Goal: Check status: Check status

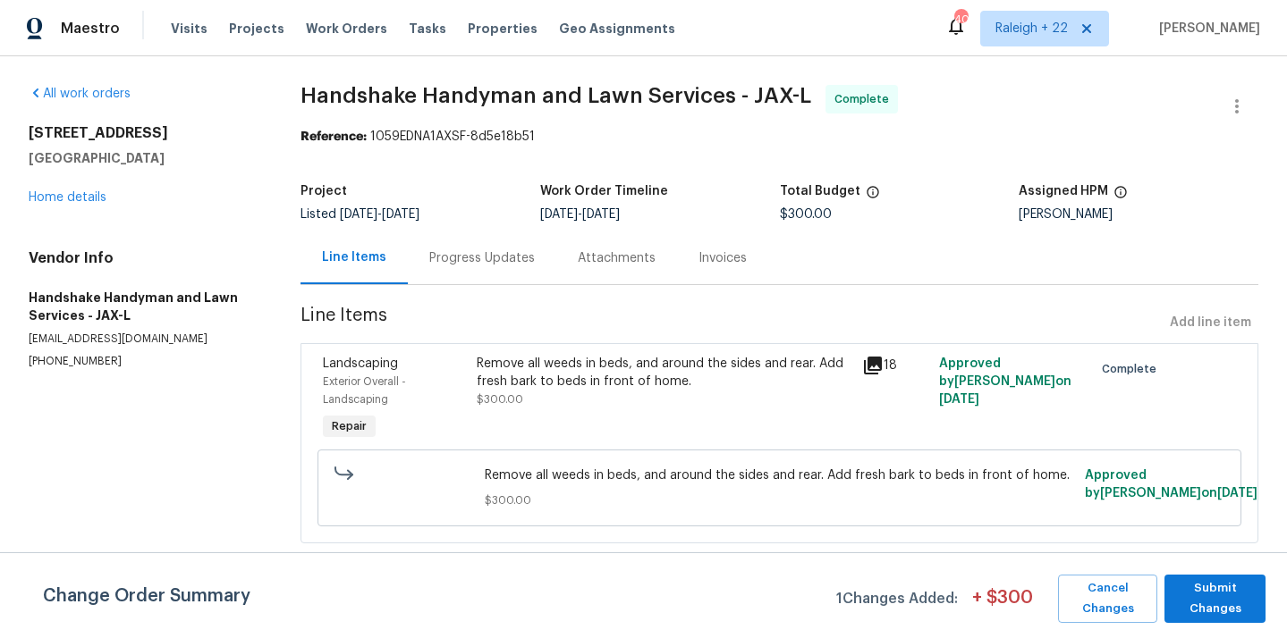
click at [664, 411] on div "Remove all weeds in beds, and around the sides and rear. Add fresh bark to beds…" at bounding box center [663, 400] width 385 height 100
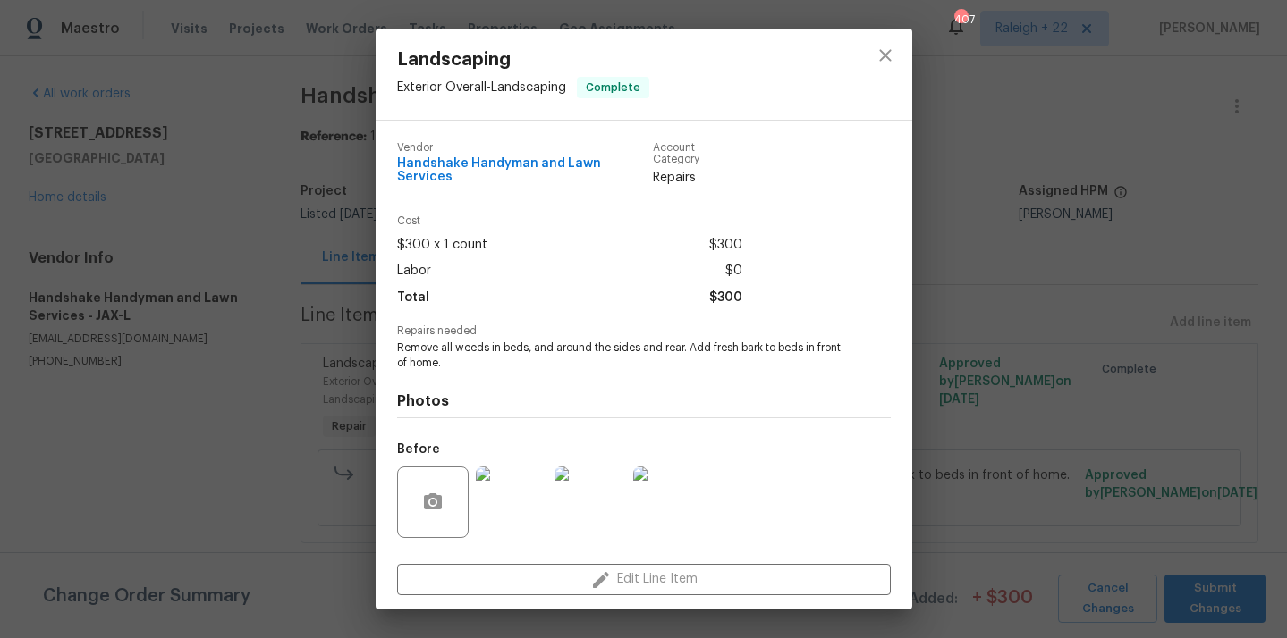
scroll to position [111, 0]
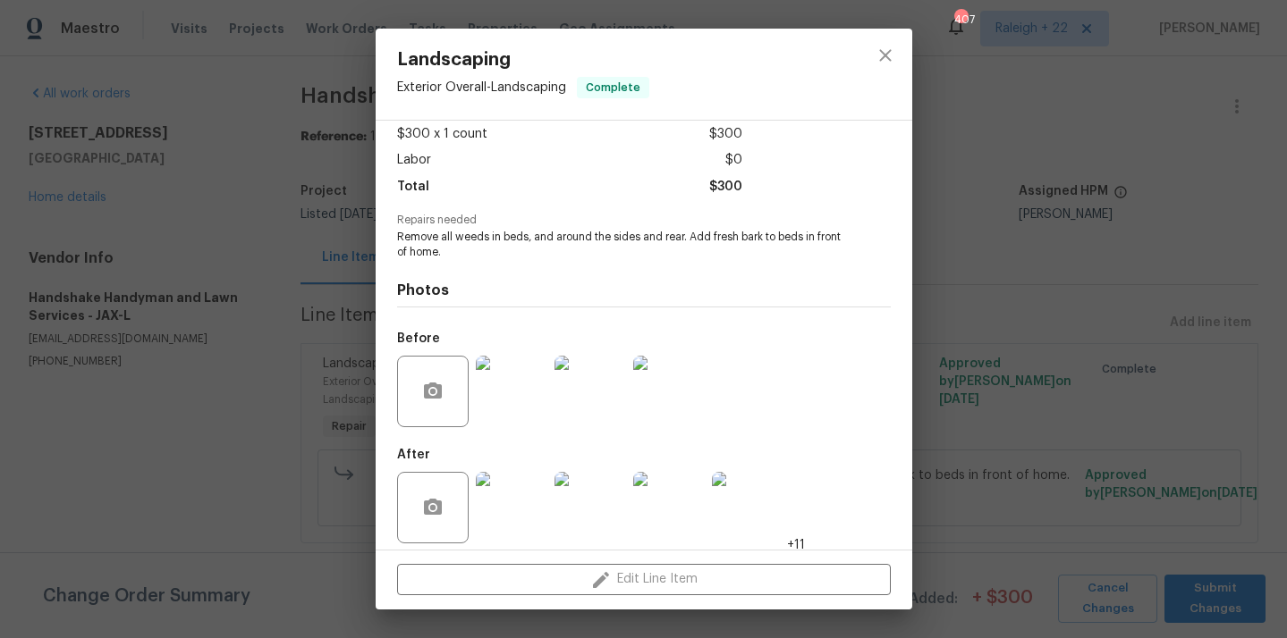
click at [522, 488] on img at bounding box center [512, 508] width 72 height 72
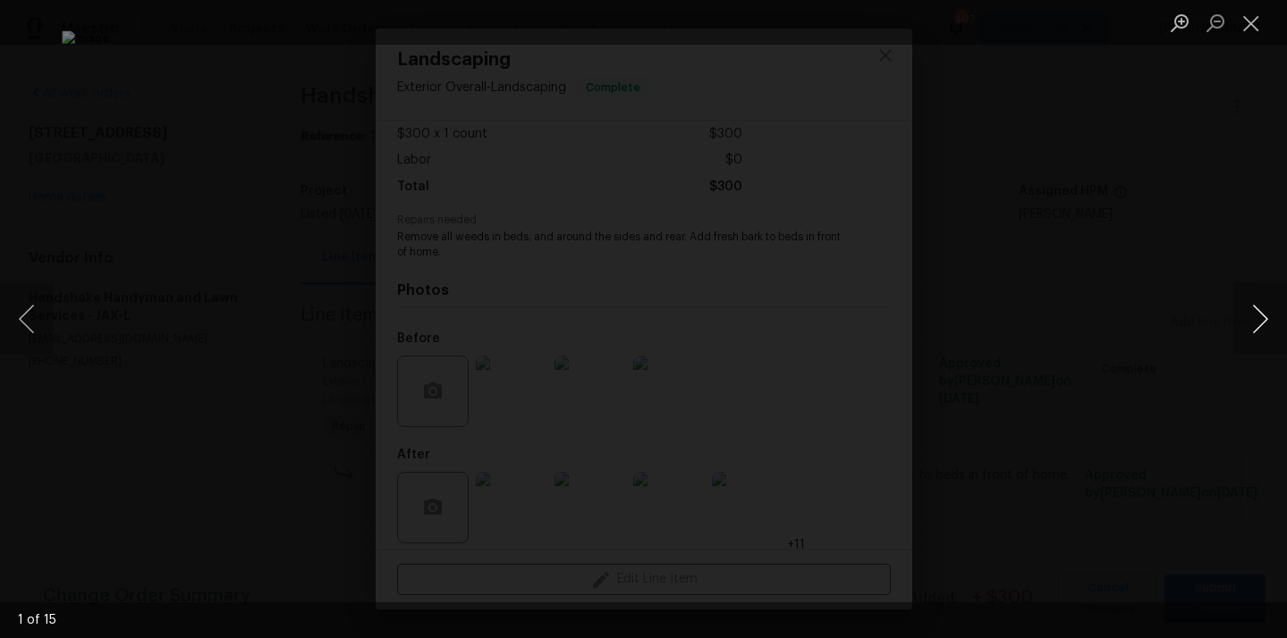
click at [1257, 320] on button "Next image" at bounding box center [1260, 319] width 54 height 72
click at [1257, 321] on button "Next image" at bounding box center [1260, 319] width 54 height 72
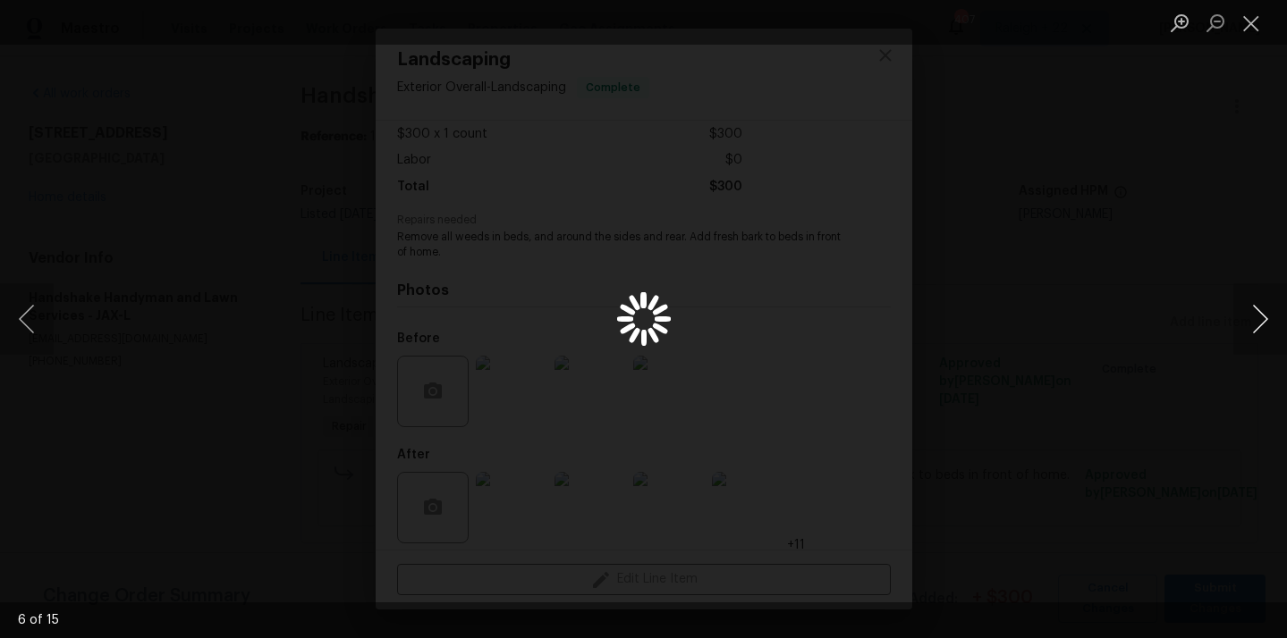
click at [1257, 321] on button "Next image" at bounding box center [1260, 319] width 54 height 72
click at [1250, 25] on button "Close lightbox" at bounding box center [1251, 22] width 36 height 31
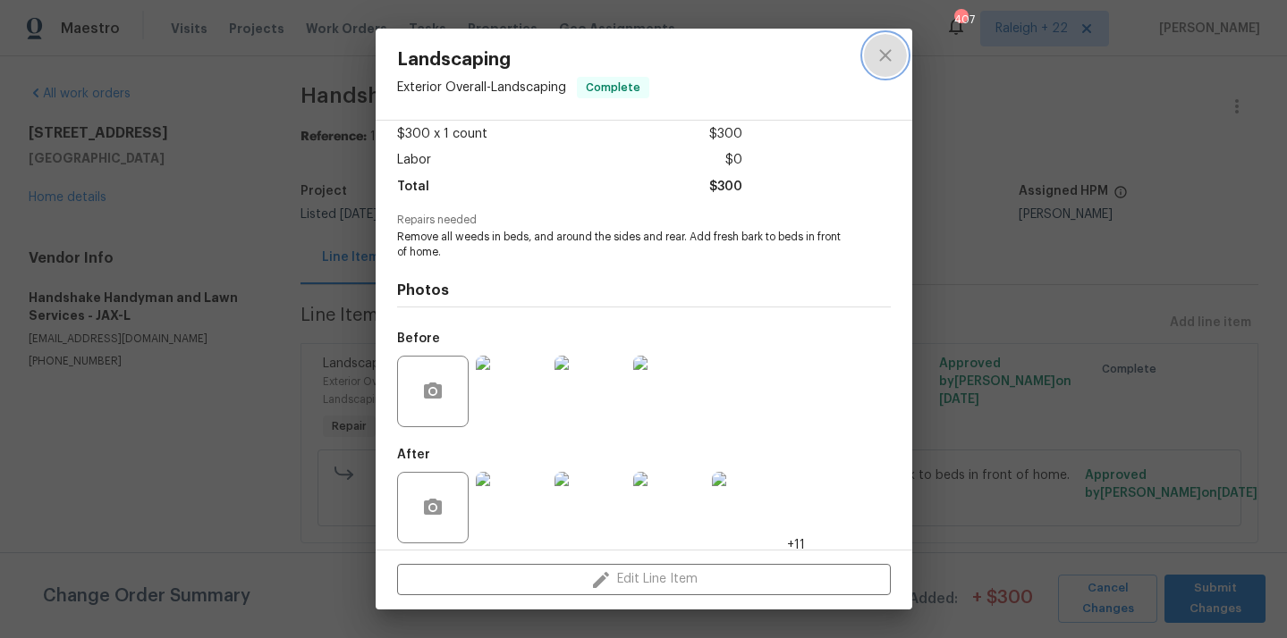
click at [887, 49] on icon "close" at bounding box center [885, 55] width 21 height 21
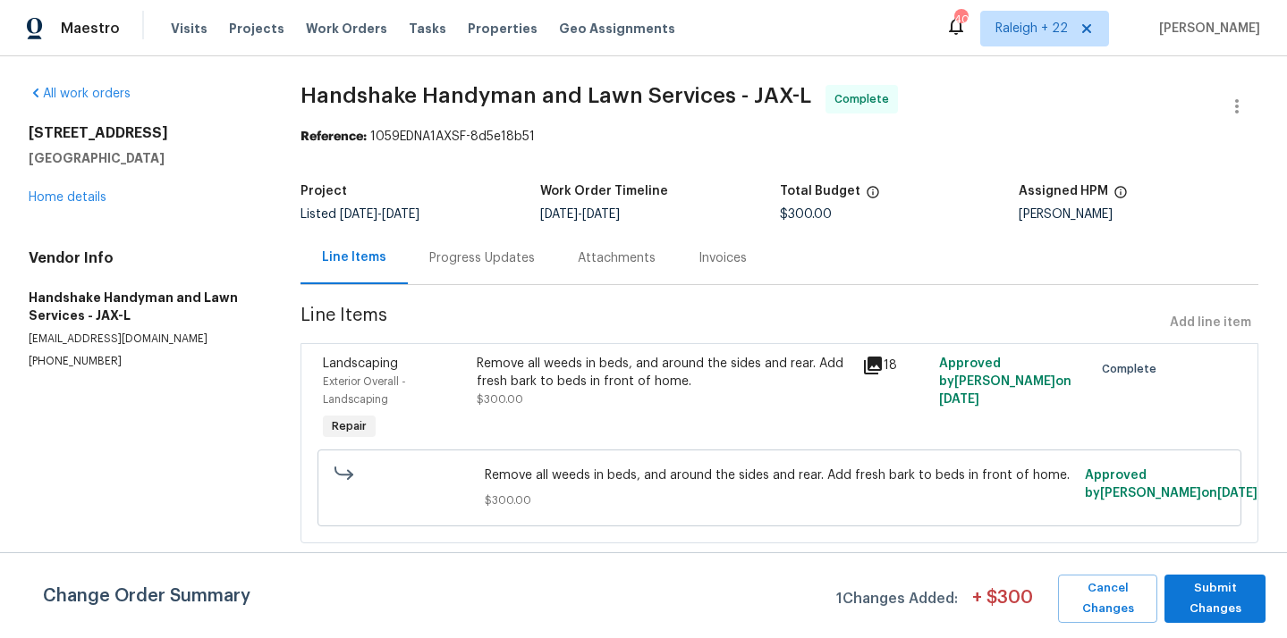
click at [470, 260] on div "Progress Updates" at bounding box center [482, 258] width 106 height 18
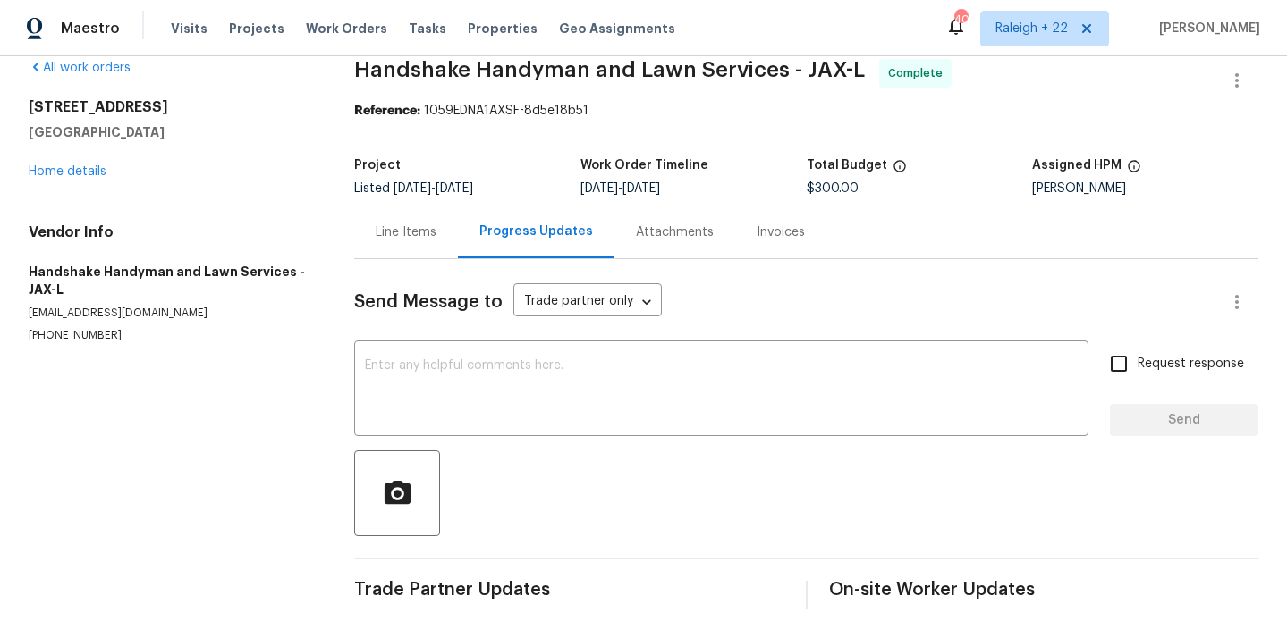
scroll to position [26, 0]
click at [394, 231] on div "Line Items" at bounding box center [406, 233] width 61 height 18
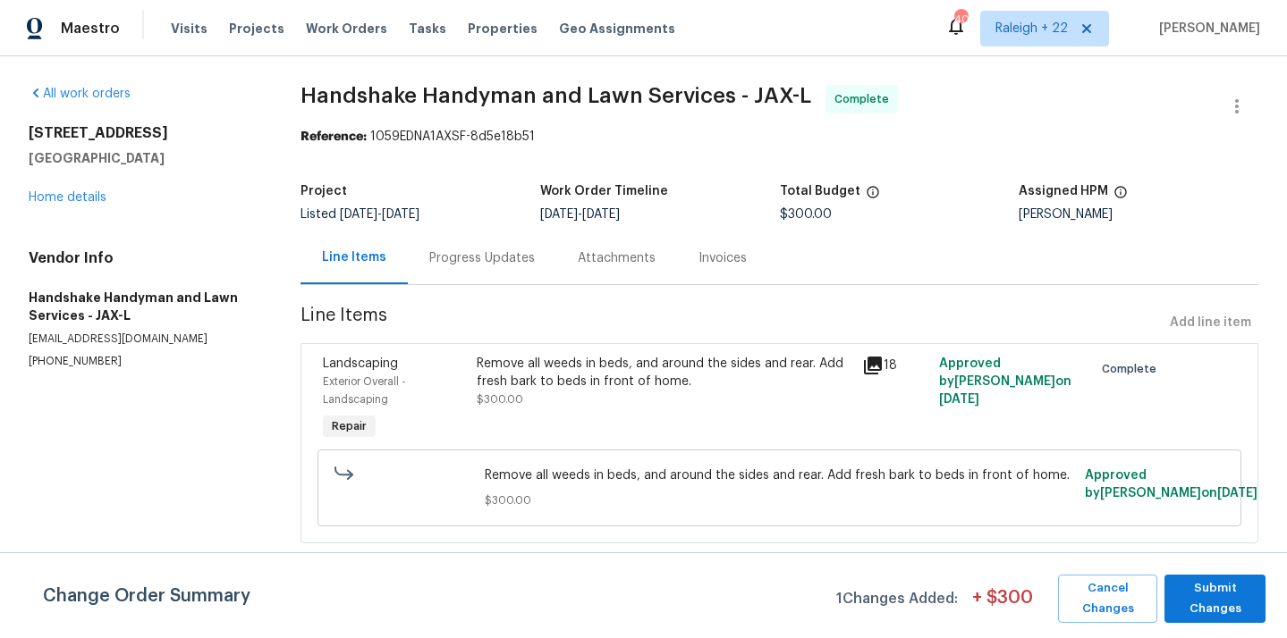
click at [648, 405] on div "Remove all weeds in beds, and around the sides and rear. Add fresh bark to beds…" at bounding box center [664, 382] width 374 height 54
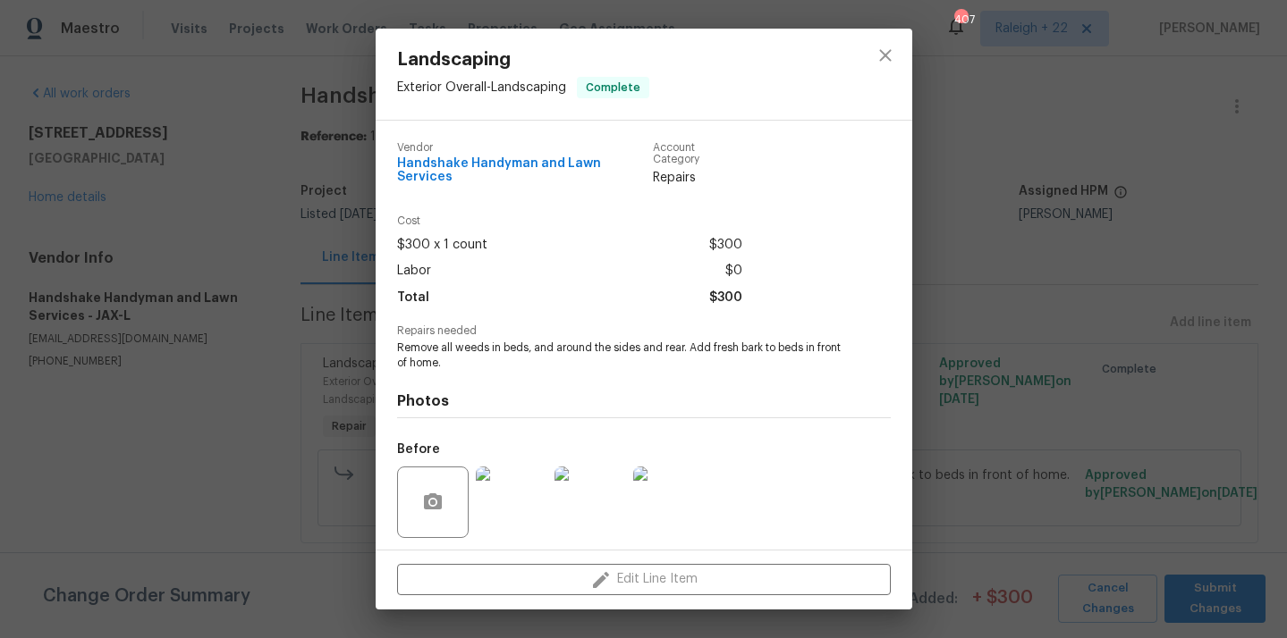
scroll to position [111, 0]
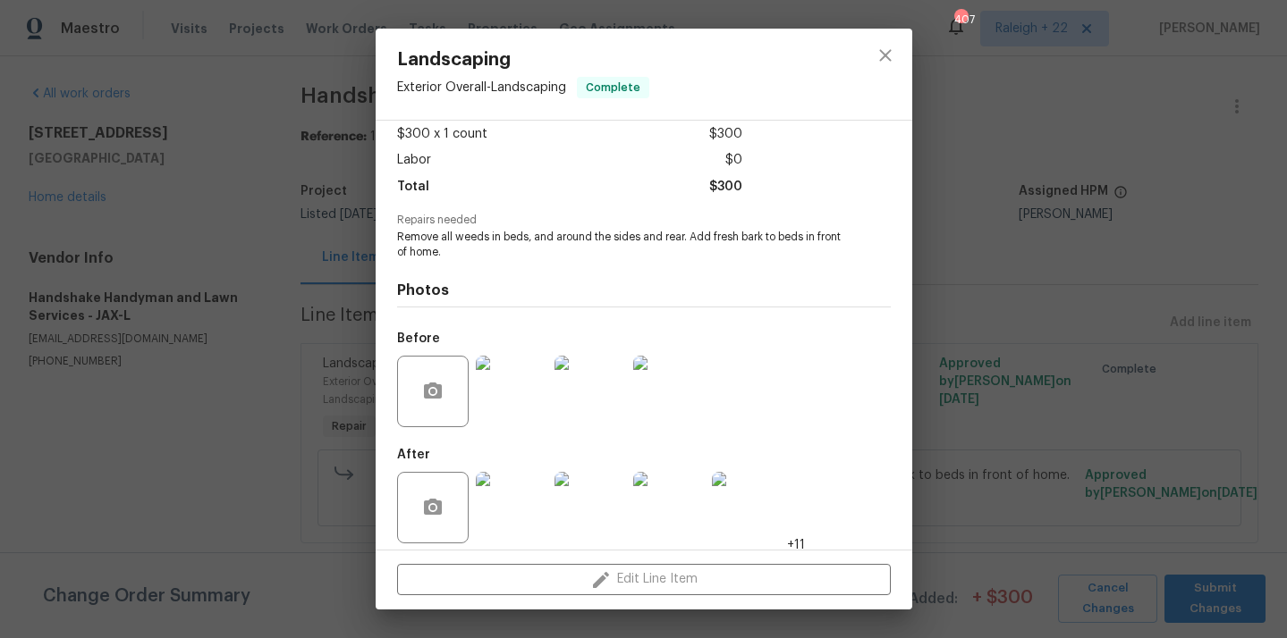
click at [495, 506] on img at bounding box center [512, 508] width 72 height 72
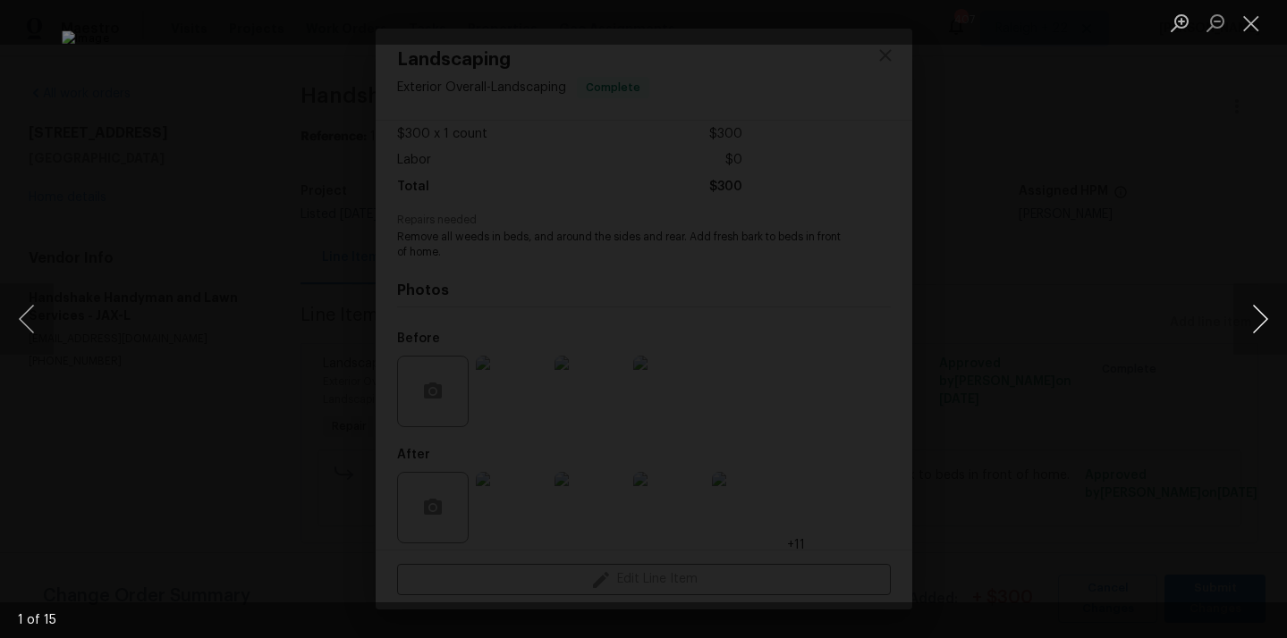
click at [1255, 327] on button "Next image" at bounding box center [1260, 319] width 54 height 72
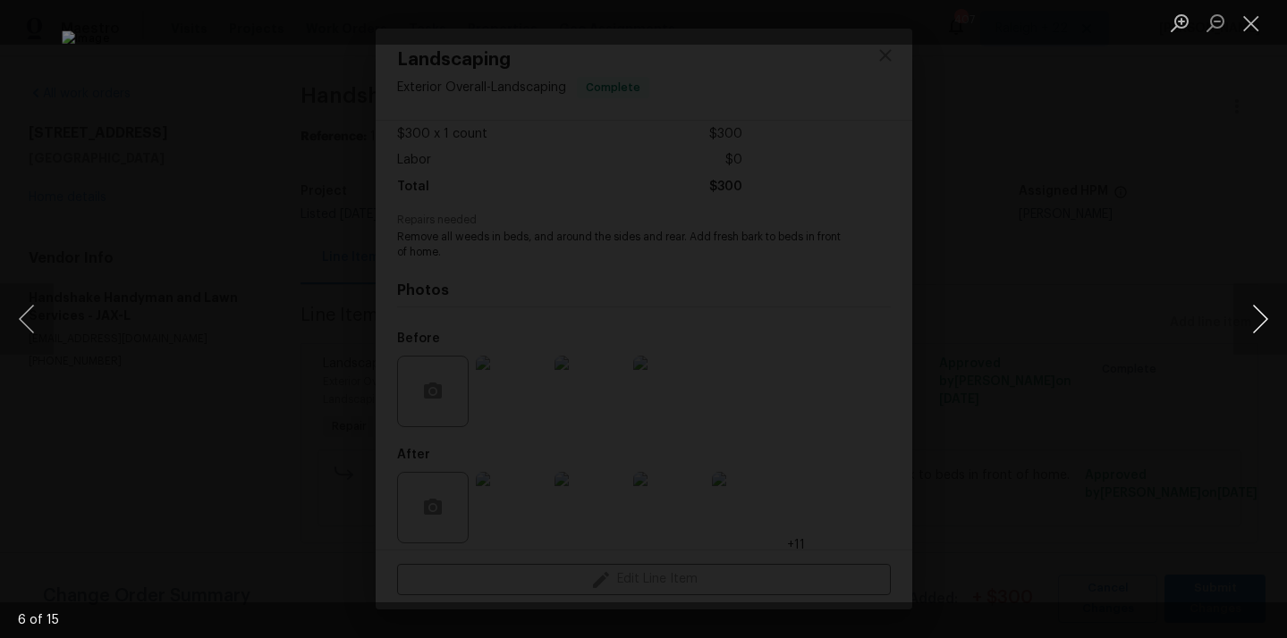
click at [1254, 320] on button "Next image" at bounding box center [1260, 319] width 54 height 72
click at [1255, 321] on button "Next image" at bounding box center [1260, 319] width 54 height 72
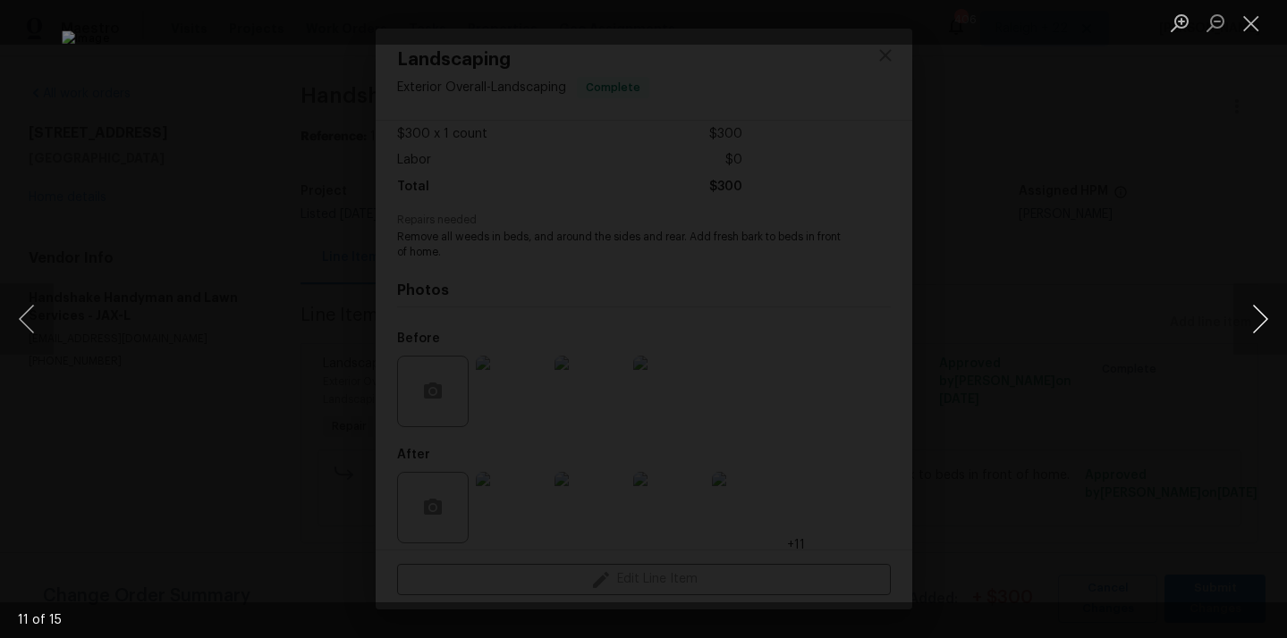
click at [1255, 321] on button "Next image" at bounding box center [1260, 319] width 54 height 72
click at [31, 325] on button "Previous image" at bounding box center [27, 319] width 54 height 72
click at [1264, 323] on button "Next image" at bounding box center [1260, 319] width 54 height 72
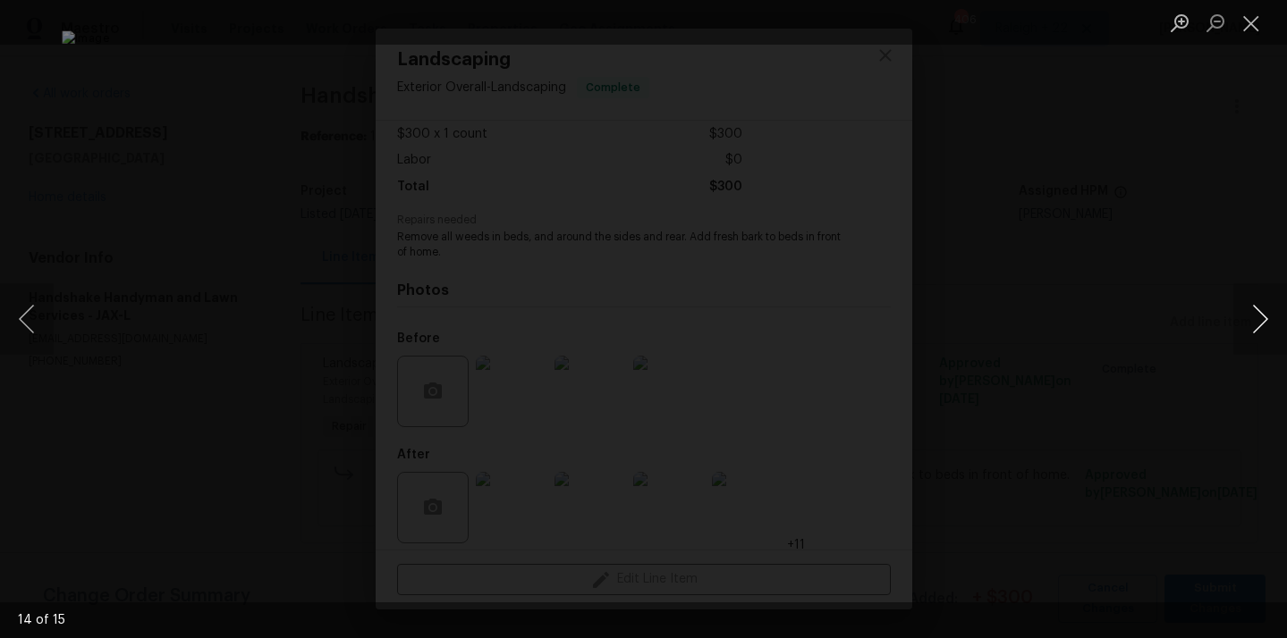
click at [1255, 309] on button "Next image" at bounding box center [1260, 319] width 54 height 72
click at [28, 308] on button "Previous image" at bounding box center [27, 319] width 54 height 72
click at [31, 320] on button "Previous image" at bounding box center [27, 319] width 54 height 72
click at [30, 317] on button "Previous image" at bounding box center [27, 319] width 54 height 72
click at [36, 317] on button "Previous image" at bounding box center [27, 319] width 54 height 72
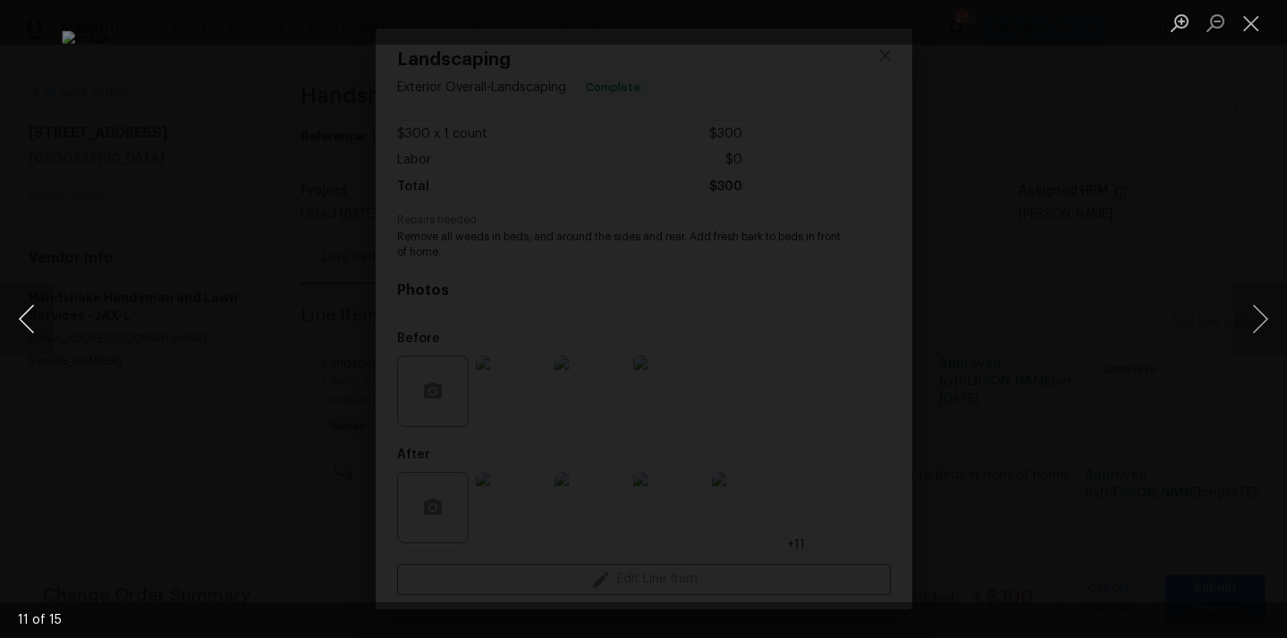
click at [33, 305] on button "Previous image" at bounding box center [27, 319] width 54 height 72
click at [38, 305] on button "Previous image" at bounding box center [27, 319] width 54 height 72
click at [30, 325] on button "Previous image" at bounding box center [27, 319] width 54 height 72
click at [39, 314] on button "Previous image" at bounding box center [27, 319] width 54 height 72
click at [29, 325] on button "Previous image" at bounding box center [27, 319] width 54 height 72
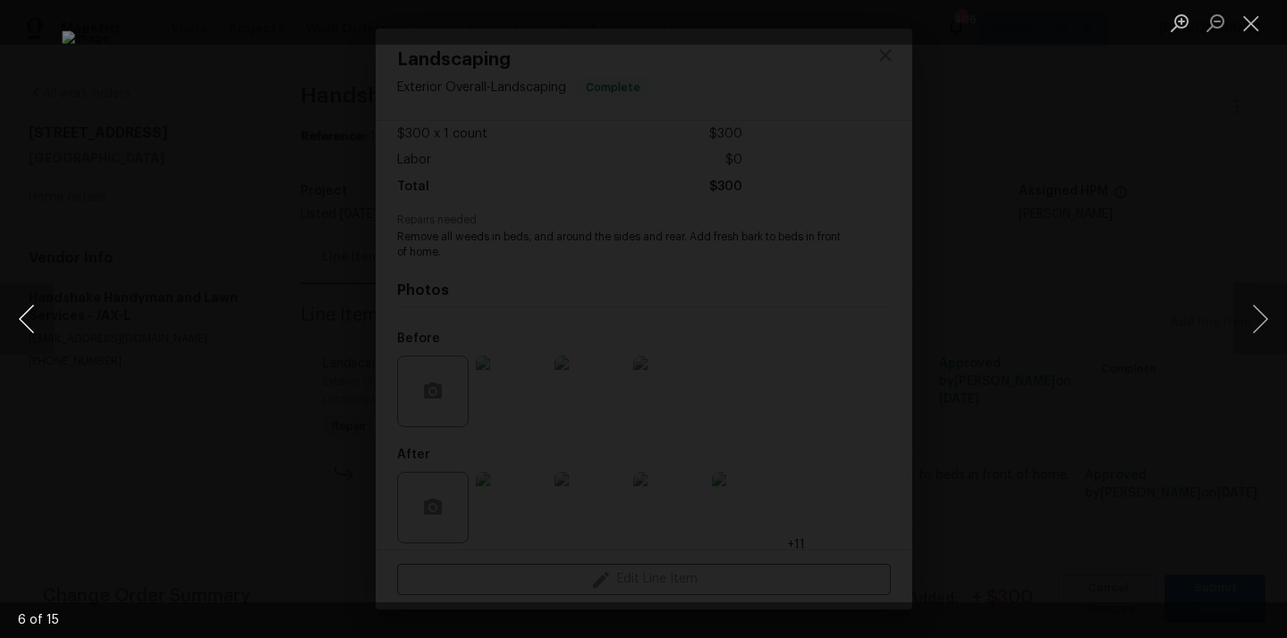
click at [38, 300] on button "Previous image" at bounding box center [27, 319] width 54 height 72
click at [38, 330] on button "Previous image" at bounding box center [27, 319] width 54 height 72
click at [26, 325] on button "Previous image" at bounding box center [27, 319] width 54 height 72
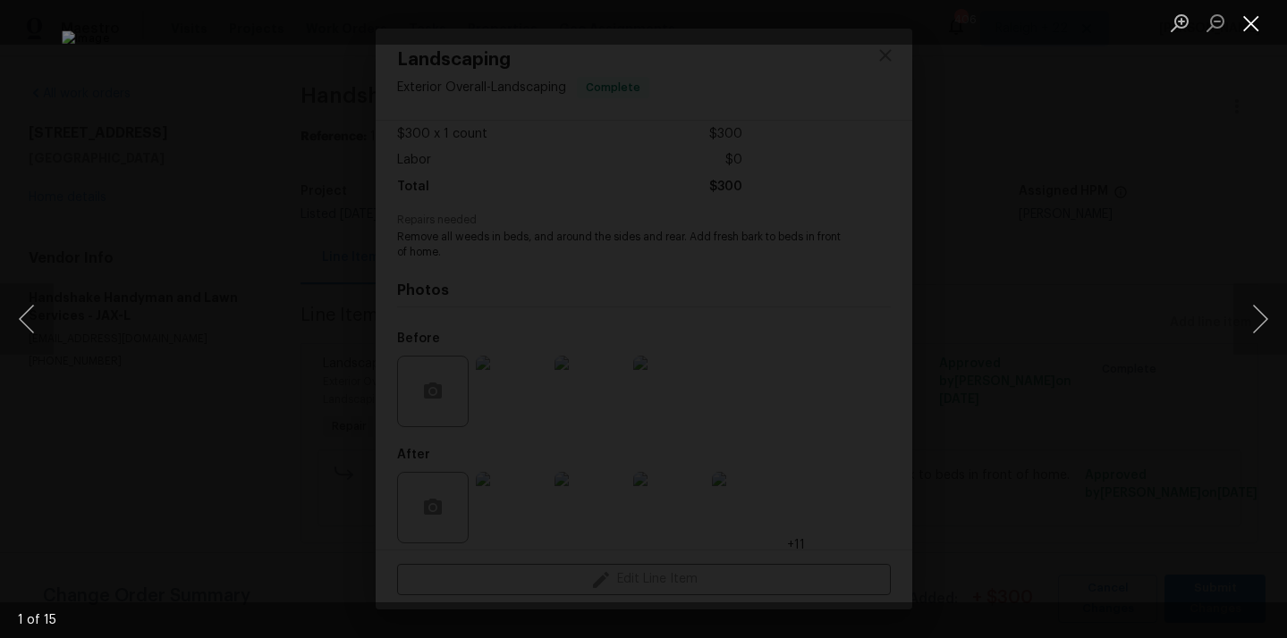
click at [1249, 29] on button "Close lightbox" at bounding box center [1251, 22] width 36 height 31
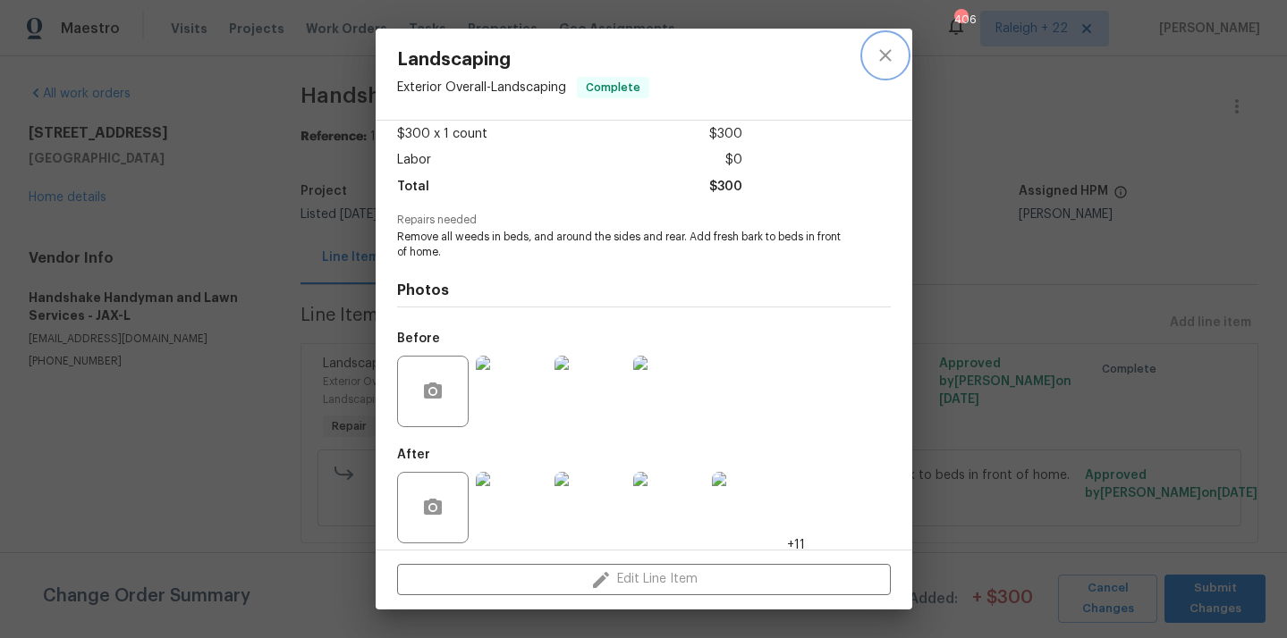
click at [887, 51] on icon "close" at bounding box center [885, 55] width 21 height 21
